Goal: Find specific page/section: Find specific page/section

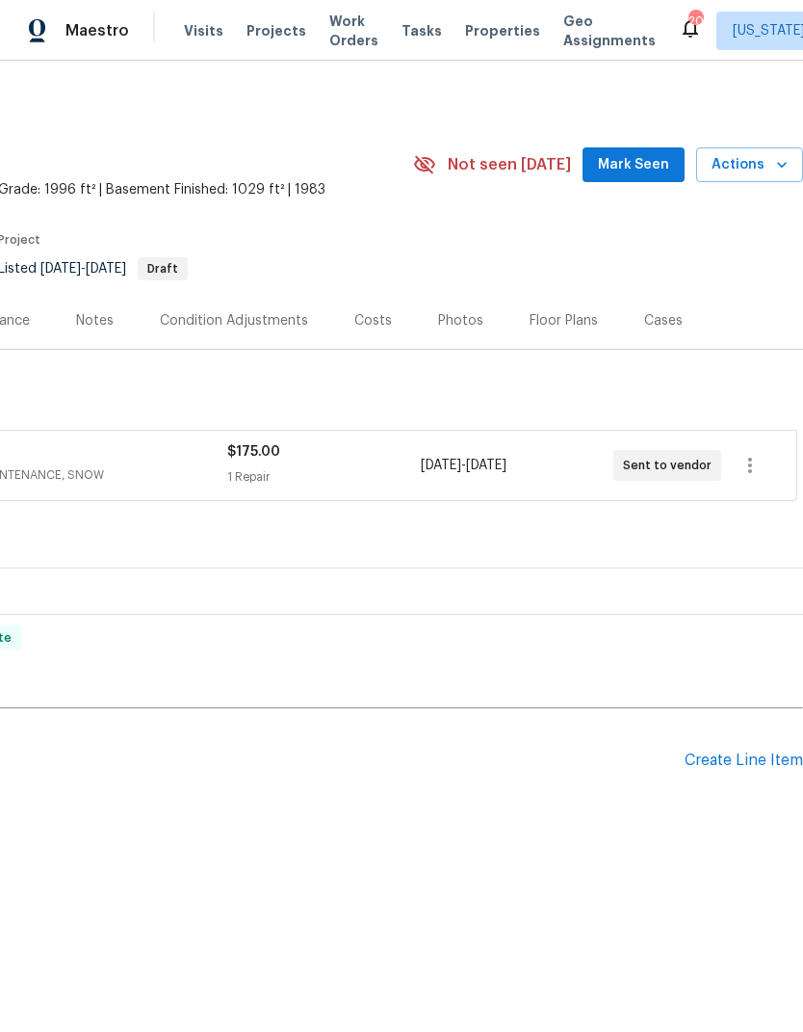
scroll to position [0, 286]
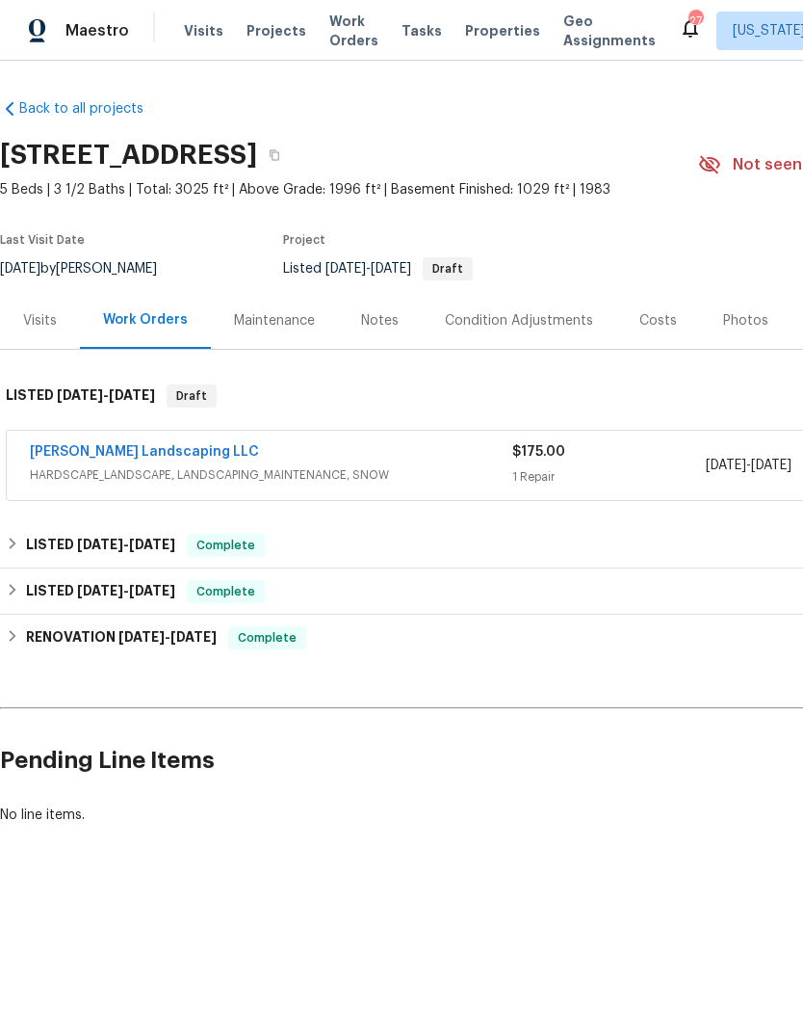
click at [300, 320] on div "Maintenance" at bounding box center [274, 320] width 81 height 19
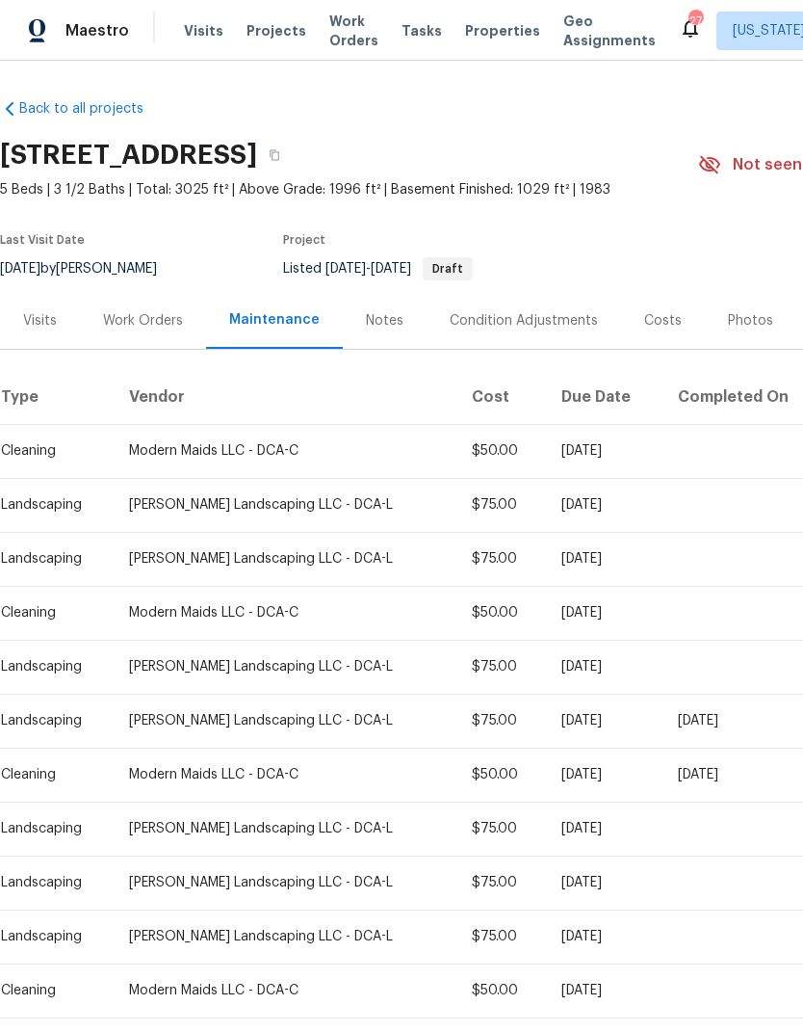
click at [173, 308] on div "Work Orders" at bounding box center [143, 320] width 126 height 57
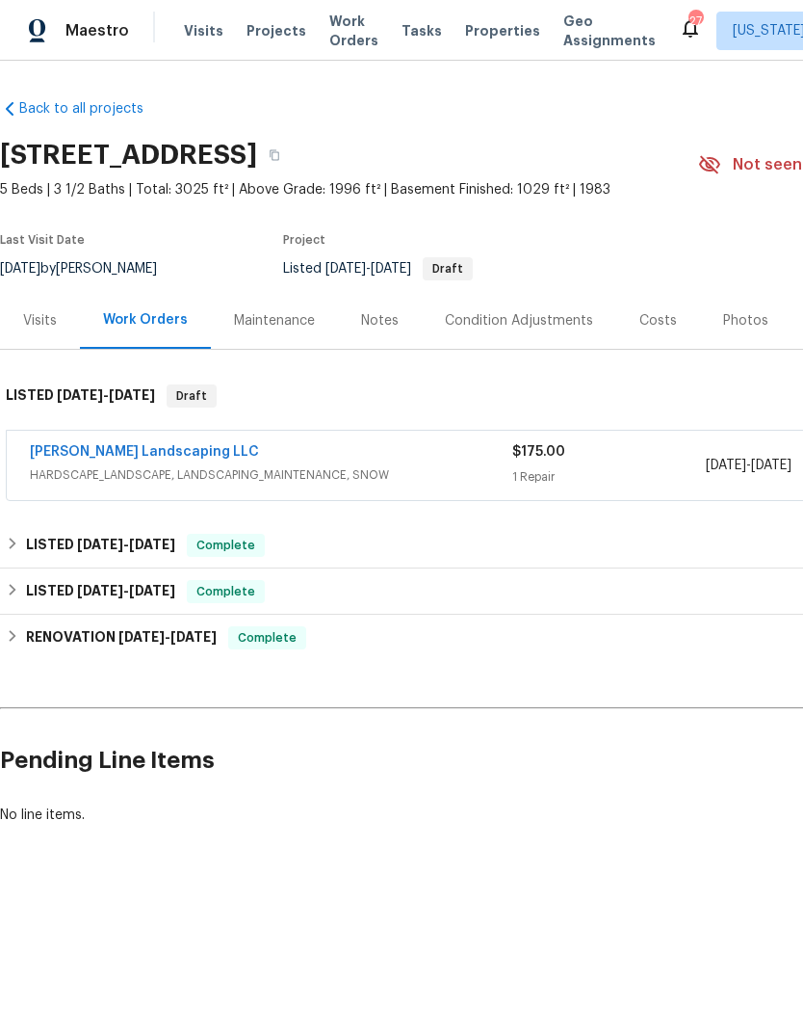
click at [151, 445] on link "[PERSON_NAME] Landscaping LLC" at bounding box center [144, 451] width 229 height 13
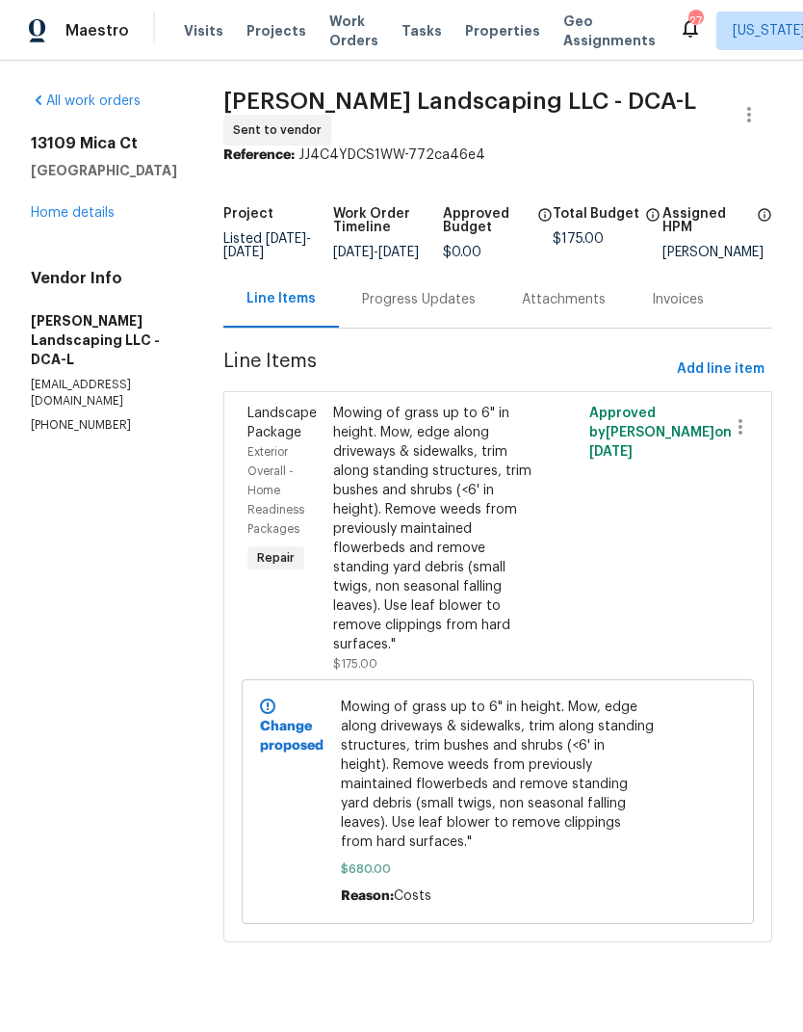
click at [461, 303] on div "Progress Updates" at bounding box center [419, 299] width 114 height 19
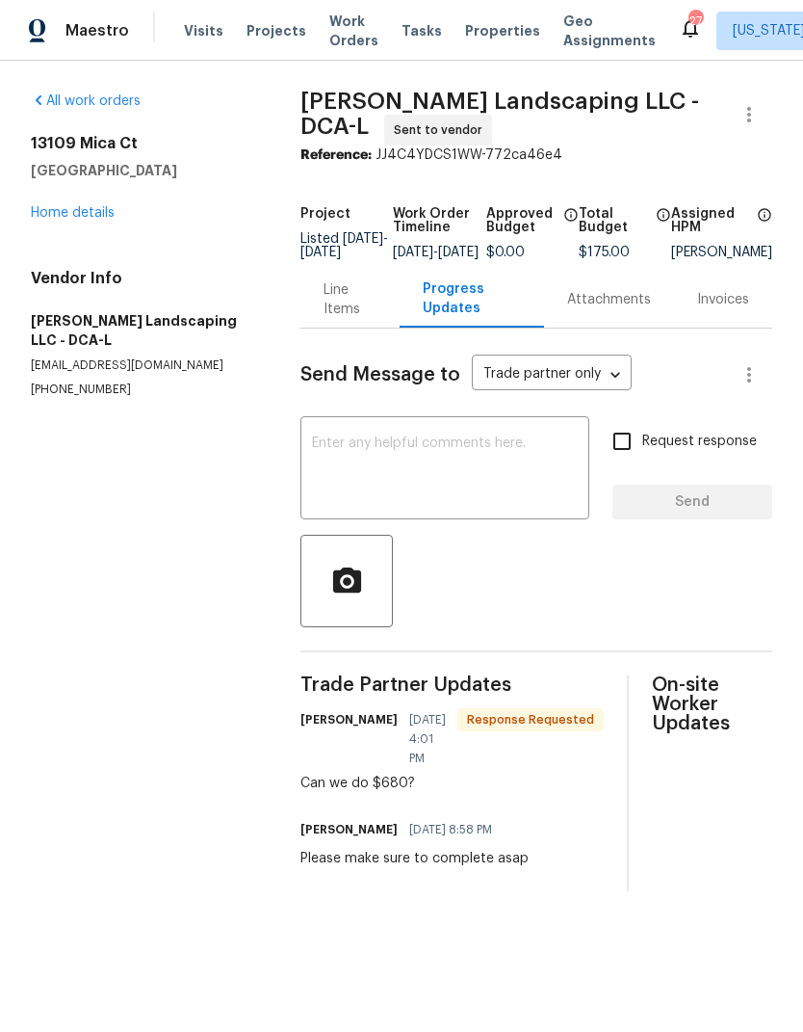
click at [334, 304] on div "Line Items" at bounding box center [350, 299] width 53 height 39
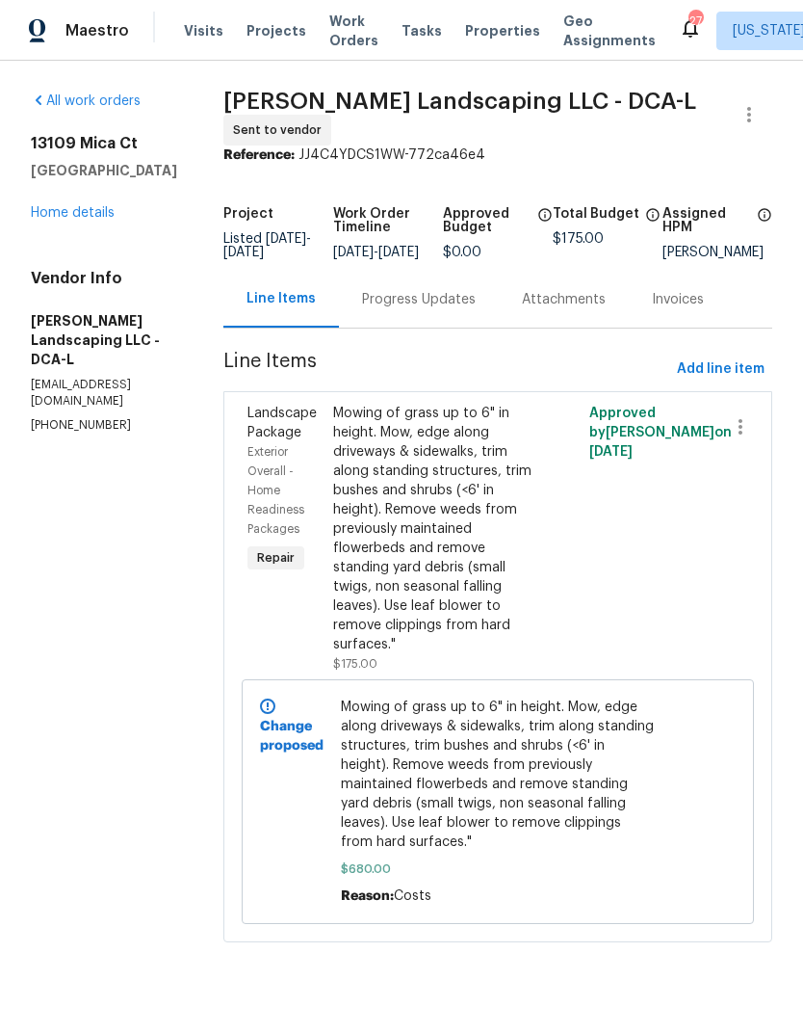
click at [509, 797] on span "Mowing of grass up to 6" in height. Mow, edge along driveways & sidewalks, trim…" at bounding box center [497, 774] width 313 height 154
click at [514, 546] on div "Mowing of grass up to 6" in height. Mow, edge along driveways & sidewalks, trim…" at bounding box center [434, 529] width 202 height 250
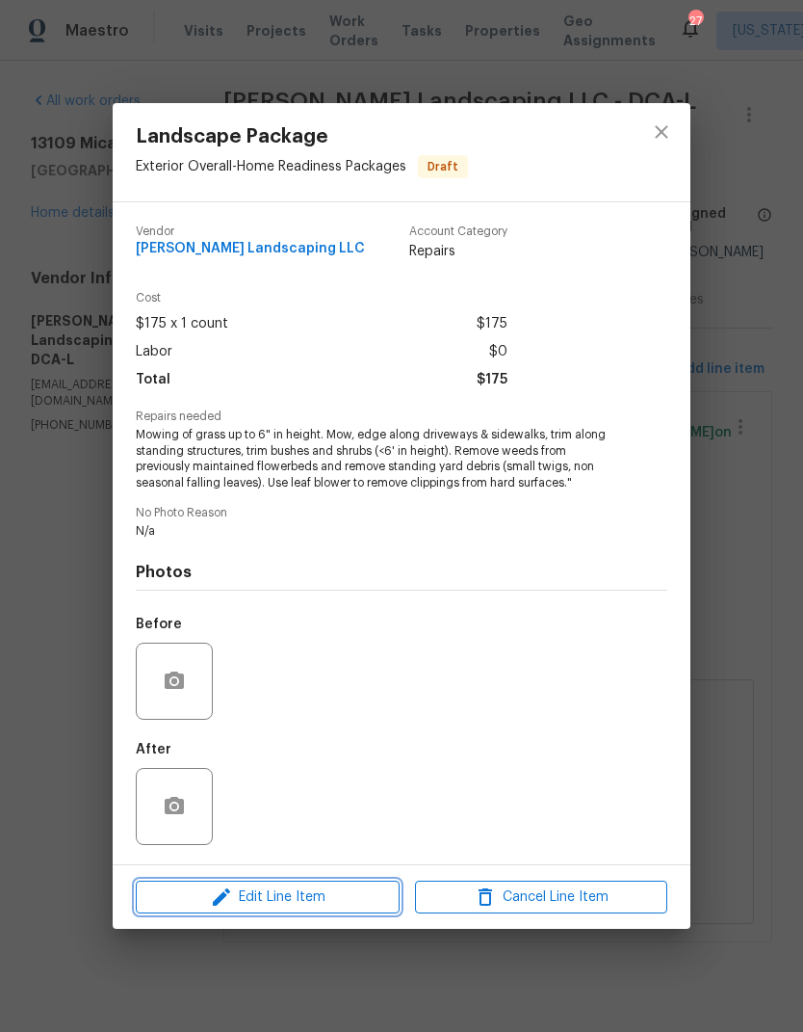
click at [344, 884] on button "Edit Line Item" at bounding box center [268, 897] width 264 height 34
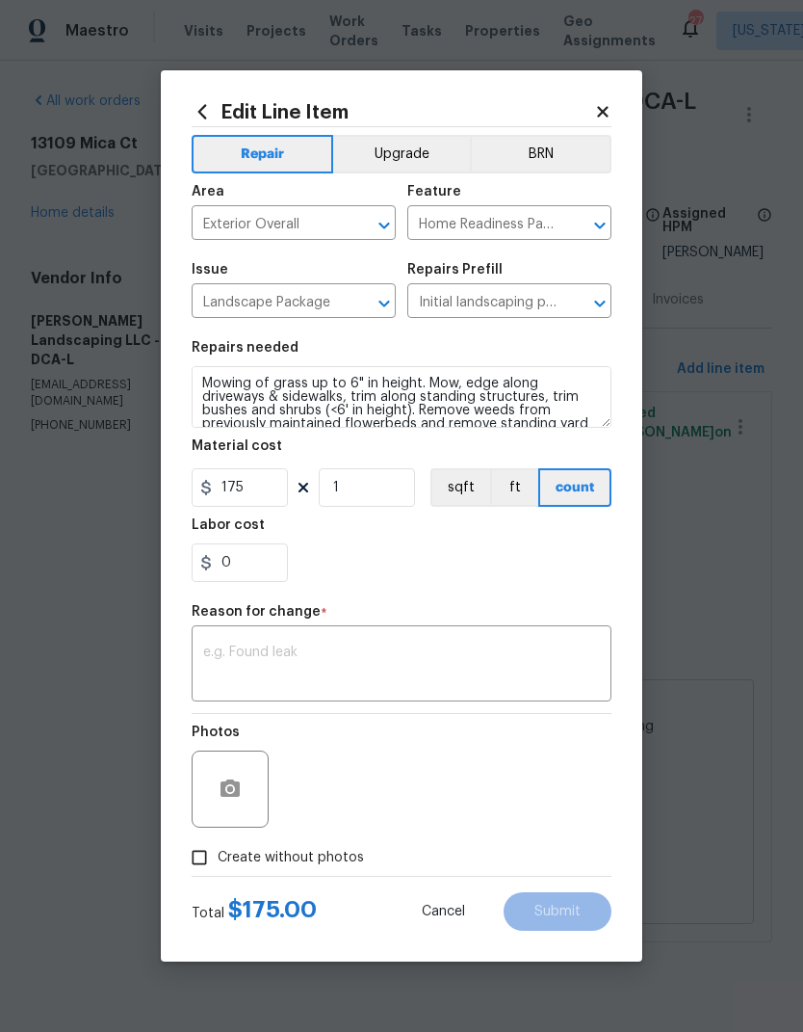
click at [601, 105] on icon at bounding box center [602, 111] width 17 height 17
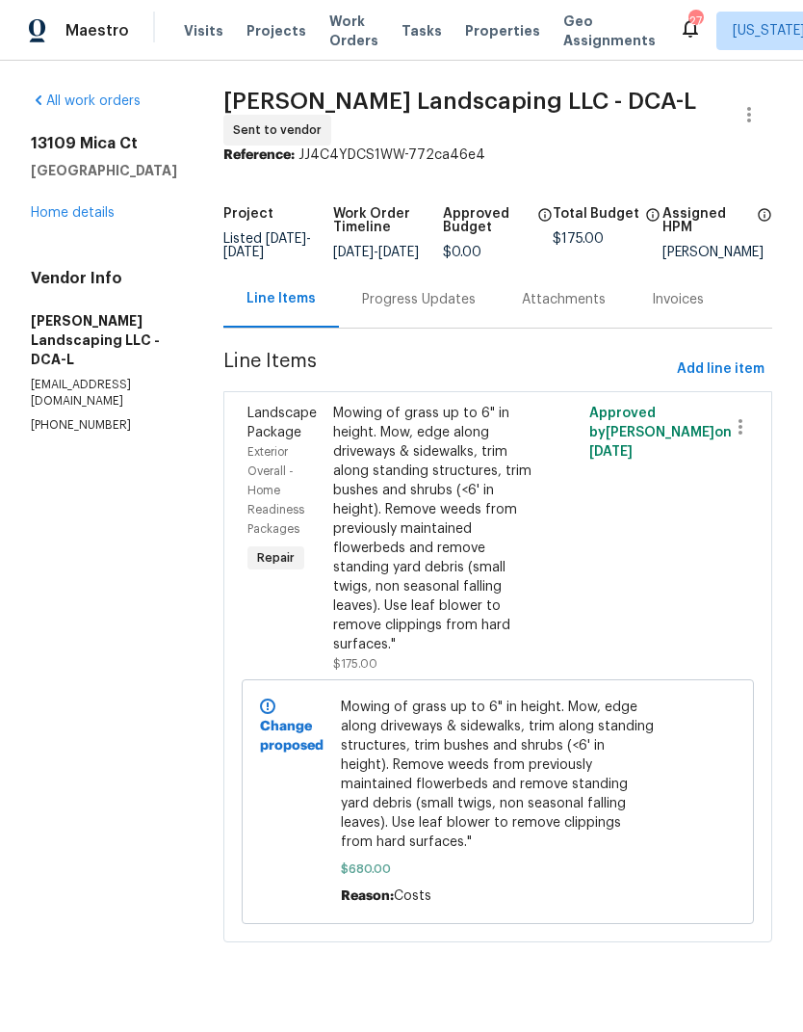
click at [453, 307] on div "Progress Updates" at bounding box center [419, 299] width 114 height 19
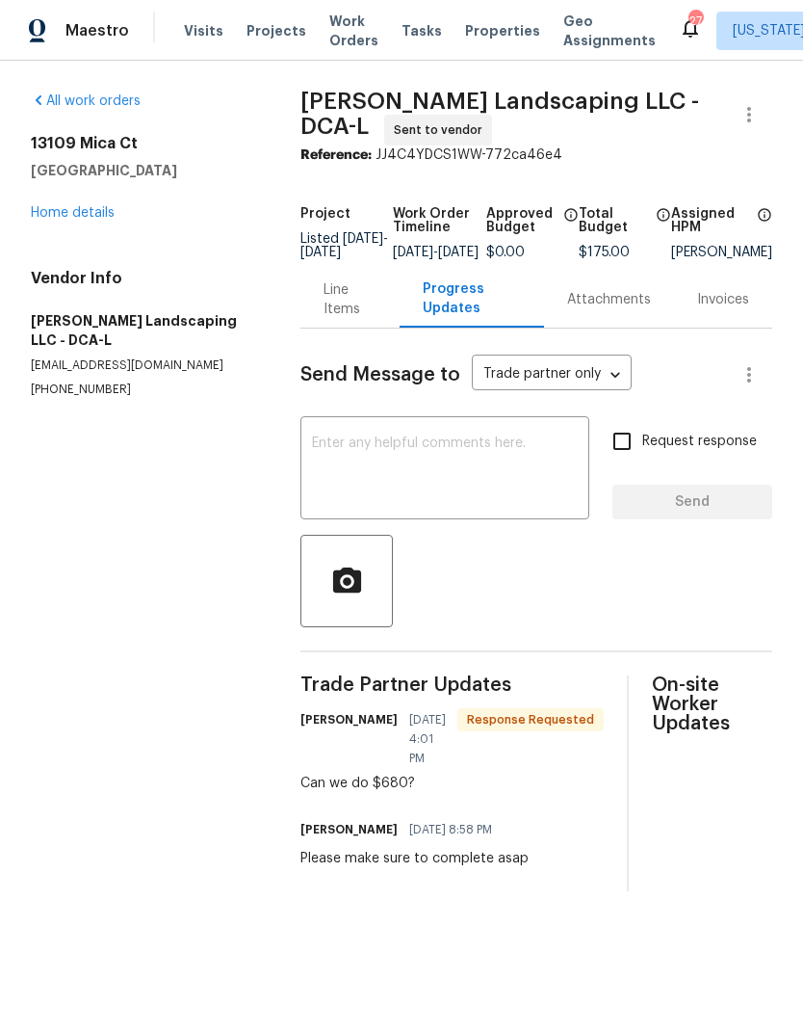
click at [461, 471] on textarea at bounding box center [445, 469] width 266 height 67
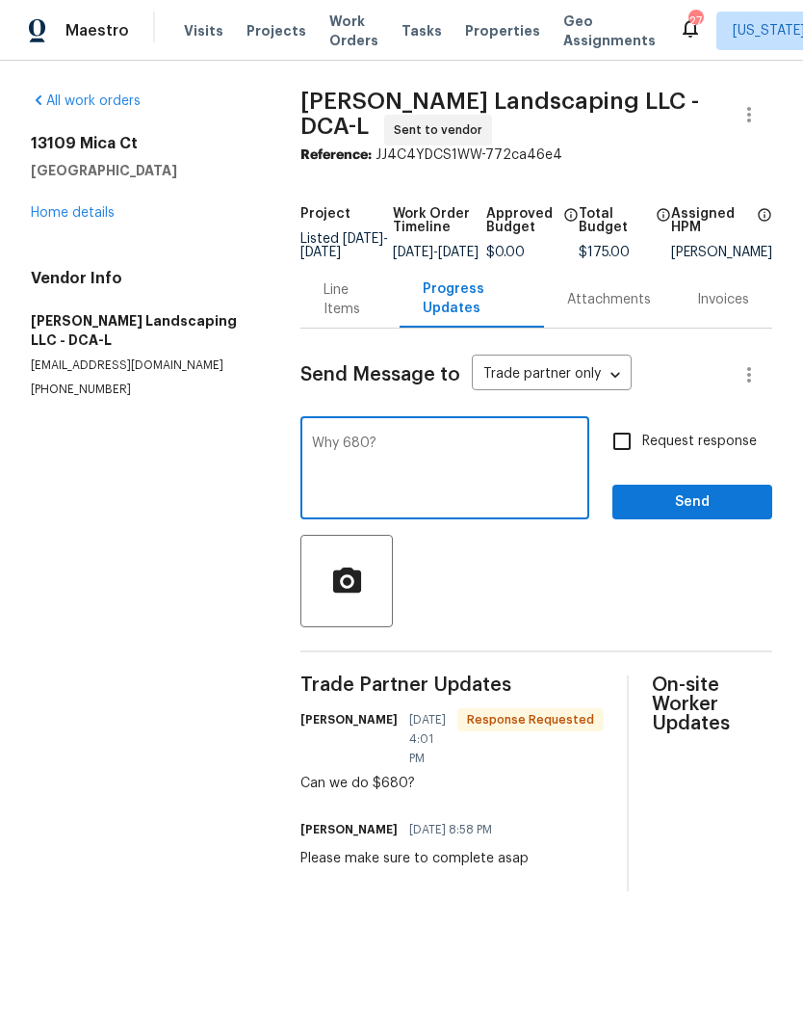
type textarea "Why 680?"
click at [736, 512] on span "Send" at bounding box center [692, 502] width 129 height 24
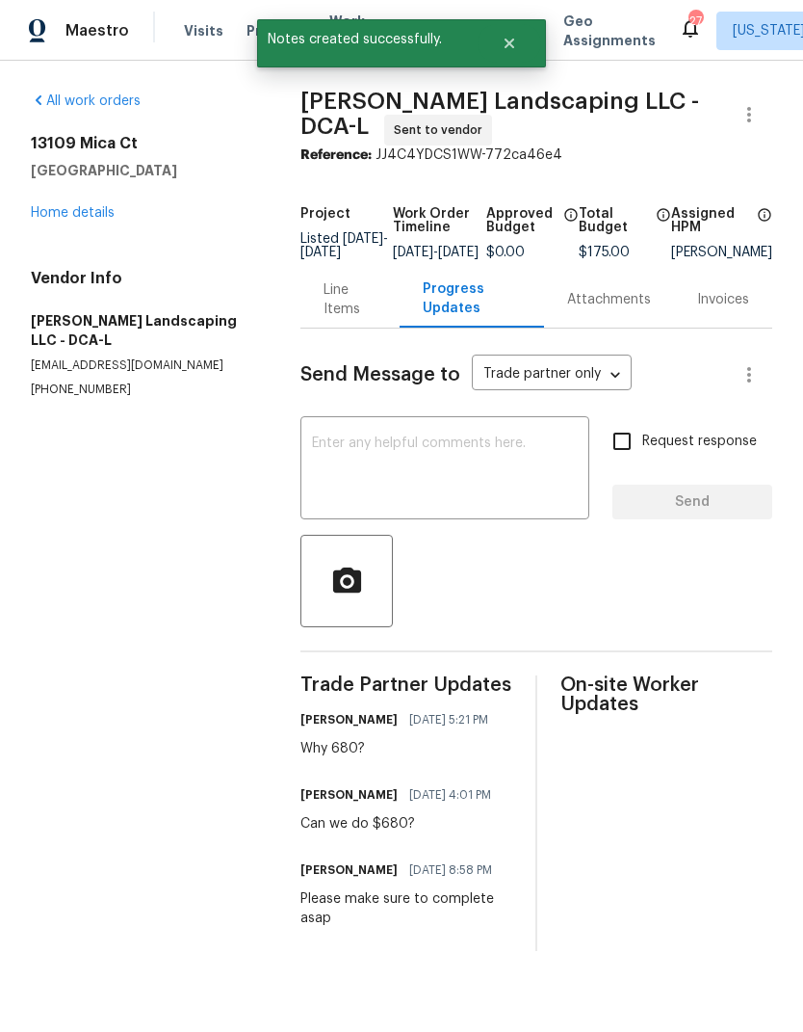
click at [37, 224] on div "All work orders 13109 Mica Ct Silver Spring, MD 20904 Home details Vendor Info …" at bounding box center [142, 244] width 223 height 306
click at [38, 216] on link "Home details" at bounding box center [73, 212] width 84 height 13
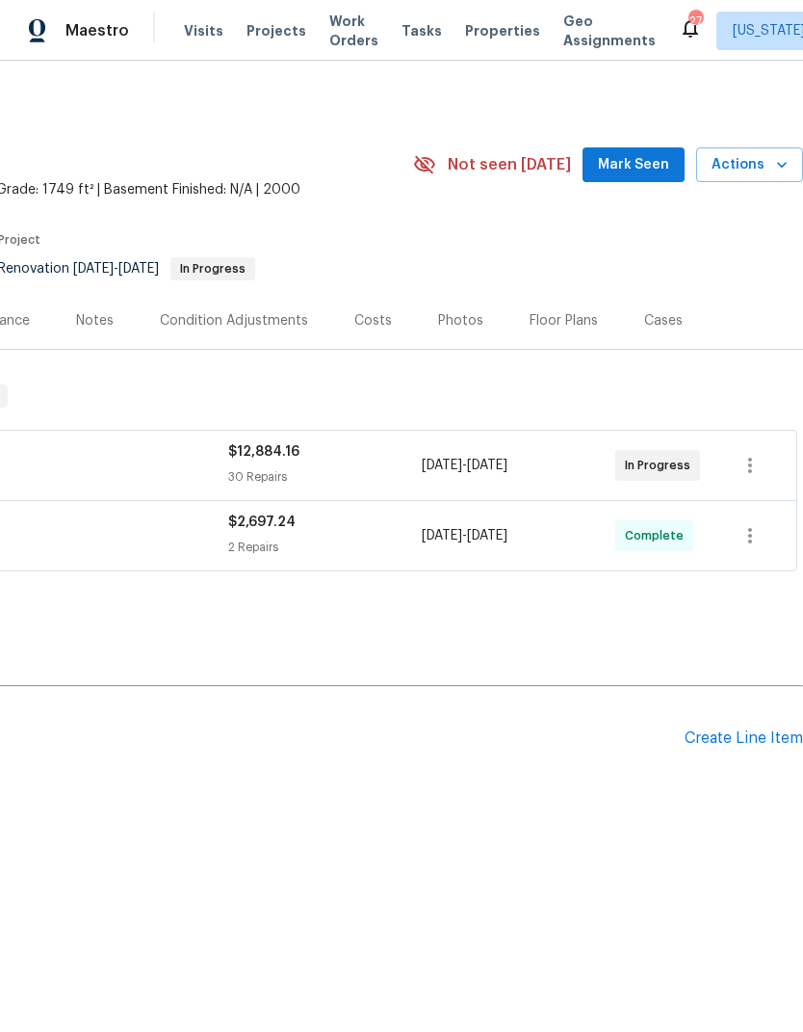
scroll to position [0, 285]
click at [765, 155] on span "Actions" at bounding box center [750, 165] width 76 height 24
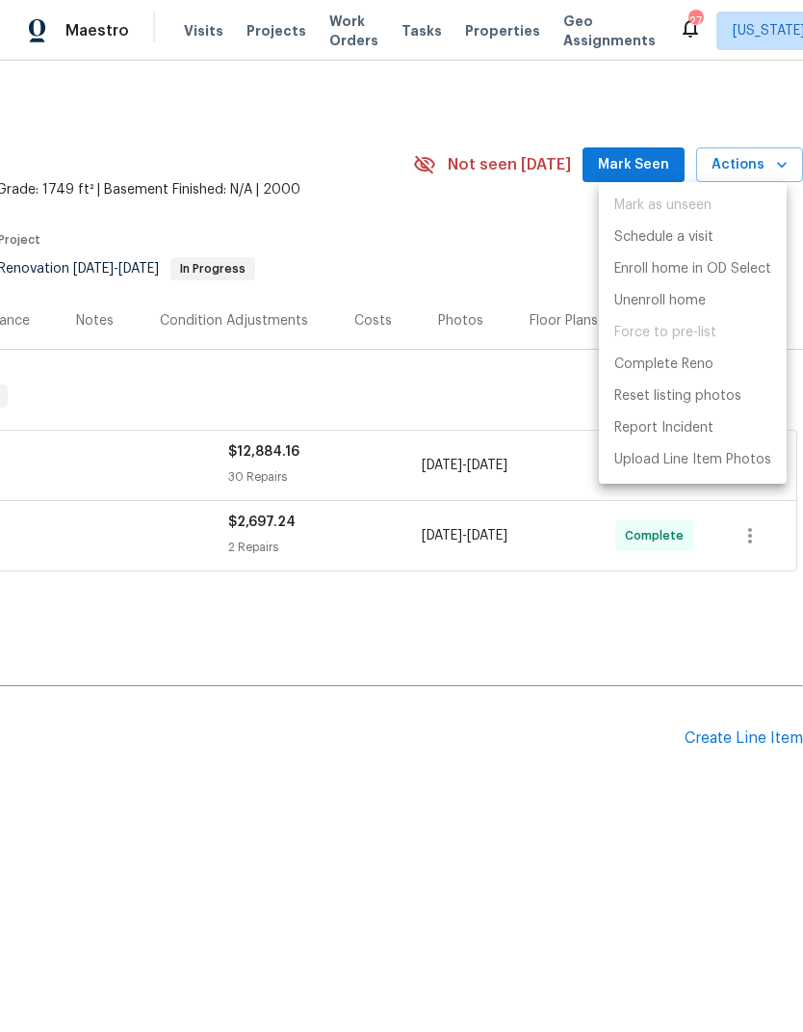
click at [505, 365] on div at bounding box center [401, 516] width 803 height 1032
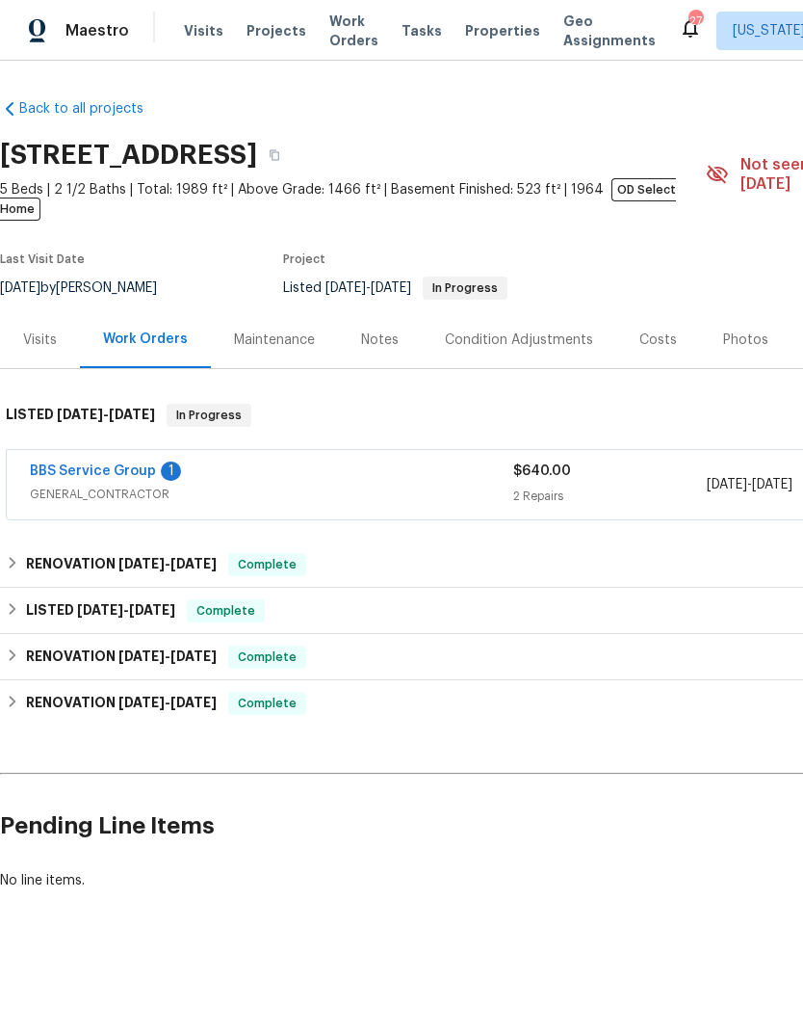
click at [70, 464] on link "BBS Service Group" at bounding box center [93, 470] width 126 height 13
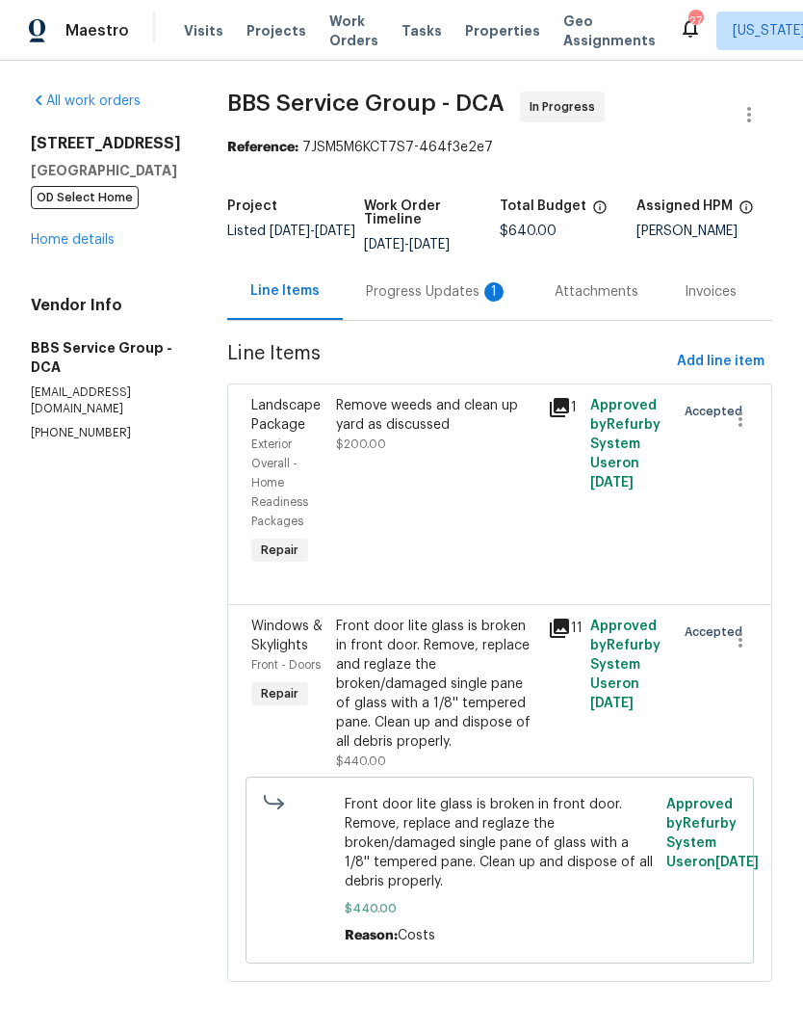
click at [425, 305] on div "Progress Updates 1" at bounding box center [437, 291] width 189 height 57
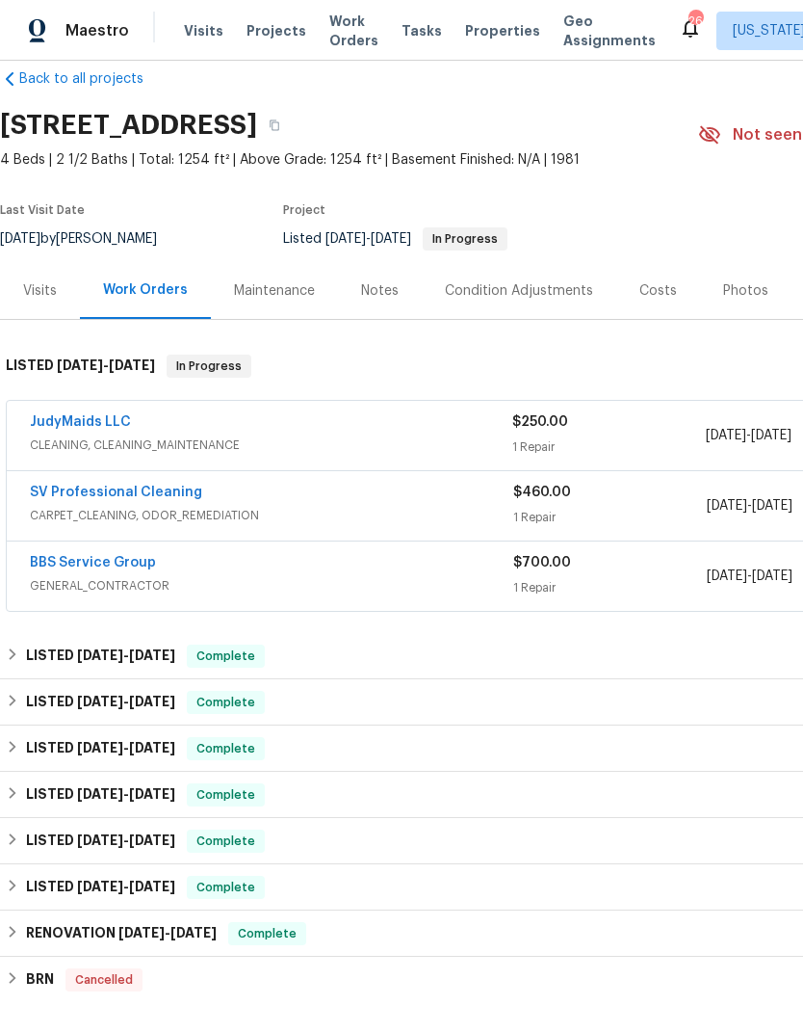
scroll to position [29, 0]
click at [118, 409] on div "JudyMaids LLC CLEANING, CLEANING_MAINTENANCE $250.00 1 Repair 8/7/2025 - 8/8/20…" at bounding box center [544, 436] width 1075 height 69
click at [117, 408] on div "JudyMaids LLC CLEANING, CLEANING_MAINTENANCE $250.00 1 Repair 8/7/2025 - 8/8/20…" at bounding box center [544, 436] width 1075 height 69
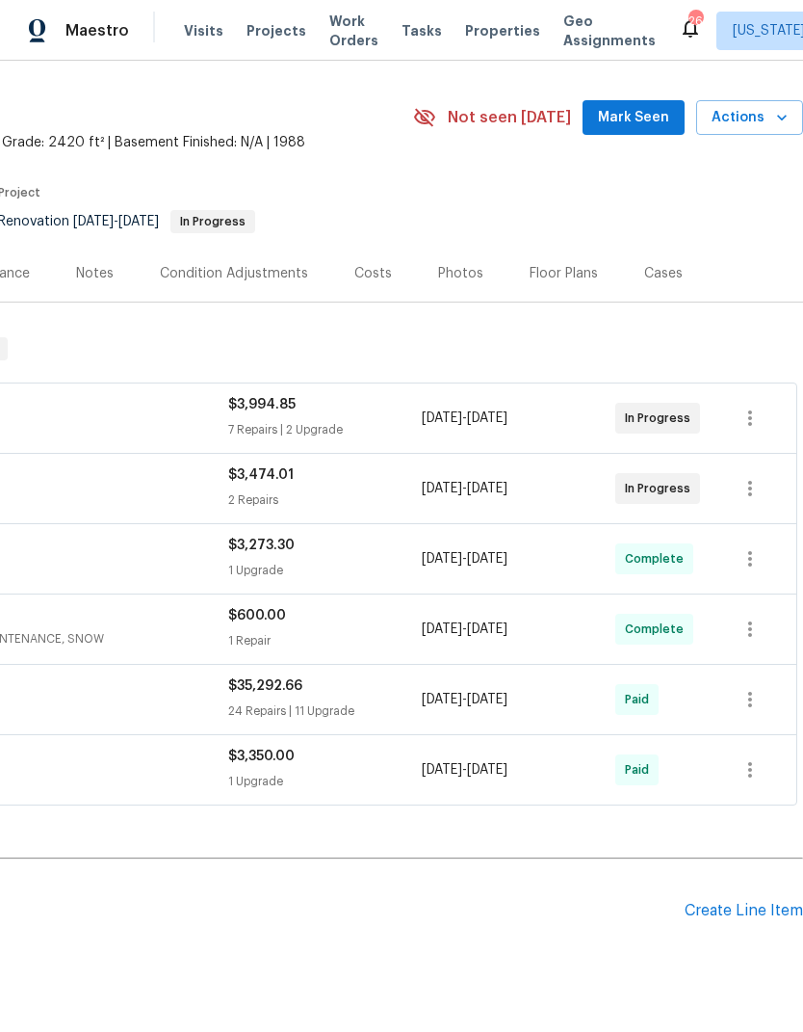
scroll to position [46, 285]
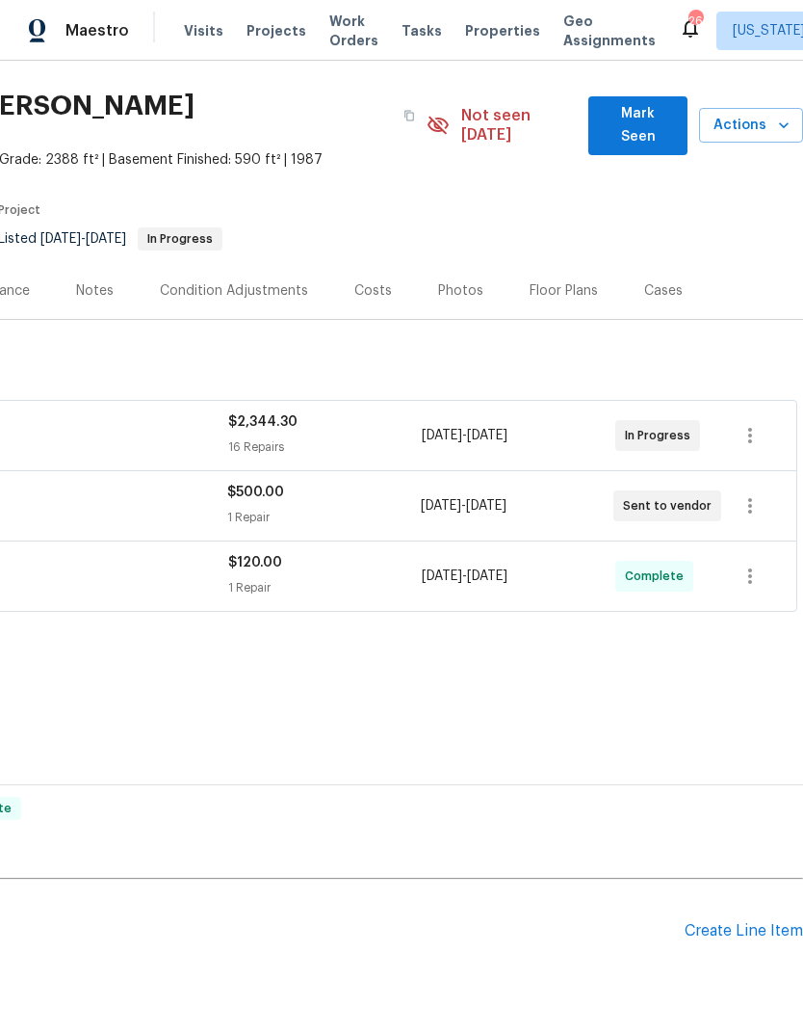
scroll to position [49, 285]
